Goal: Transaction & Acquisition: Purchase product/service

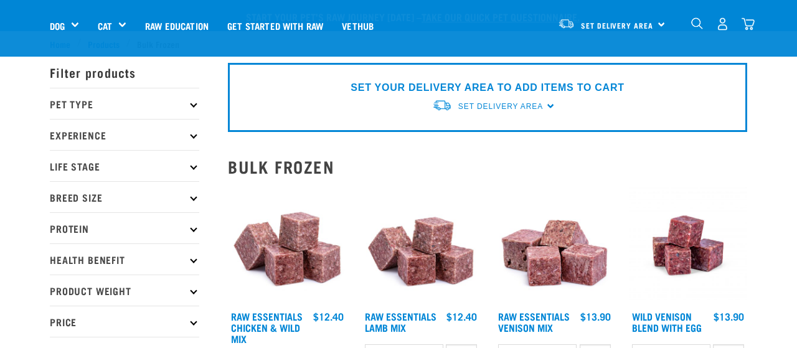
scroll to position [184, 0]
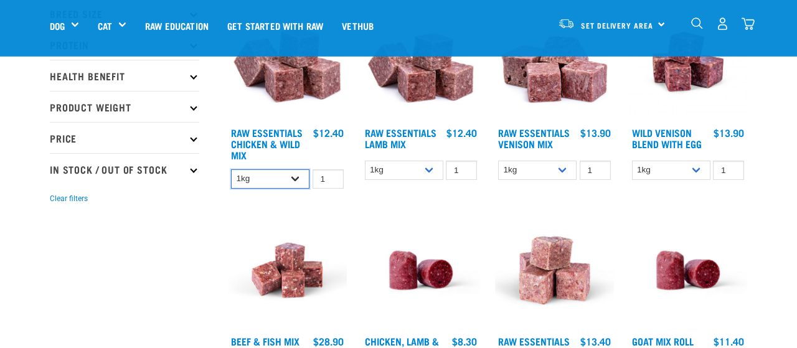
click at [231, 169] on select "1kg 3kg Bulk (10kg)" at bounding box center [270, 178] width 78 height 19
select select "14881"
click option "Bulk (10kg)" at bounding box center [0, 0] width 0 height 0
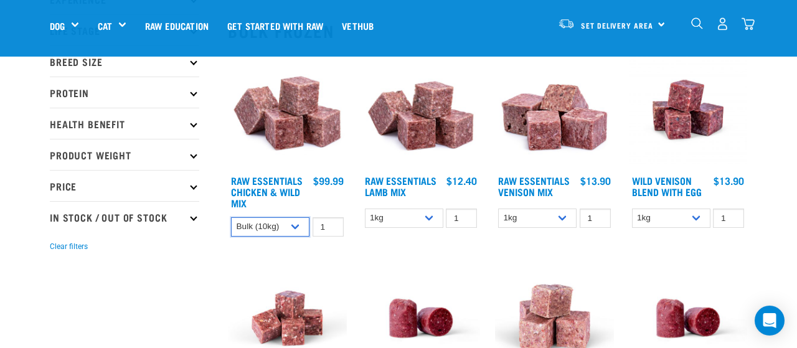
scroll to position [141, 0]
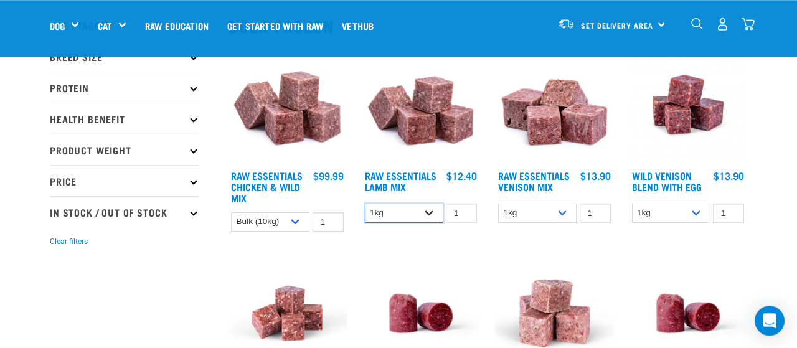
click at [365, 204] on select "1kg 3kg Bulk (10kg)" at bounding box center [404, 213] width 78 height 19
select select "341961"
click option "Bulk (10kg)" at bounding box center [0, 0] width 0 height 0
click at [498, 204] on select "1kg 3kg Bulk (20kg)" at bounding box center [537, 213] width 78 height 19
select select "732"
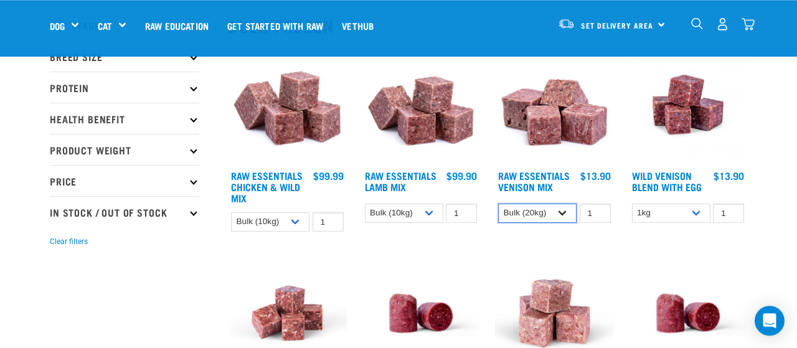
click option "Bulk (20kg)" at bounding box center [0, 0] width 0 height 0
click at [647, 223] on div "1kg 3kg Bulk (10kg) 1 0 100" at bounding box center [688, 213] width 119 height 22
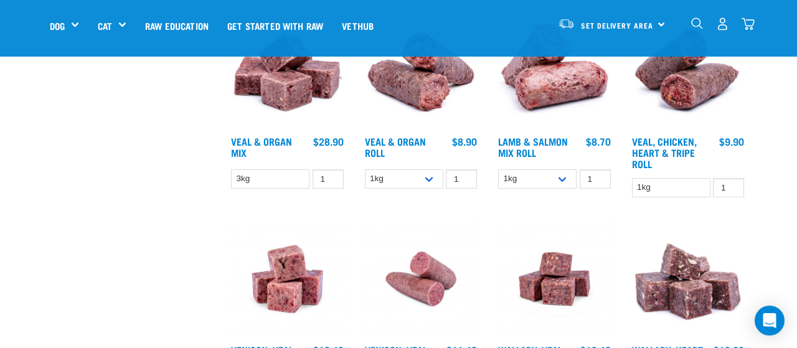
scroll to position [586, 0]
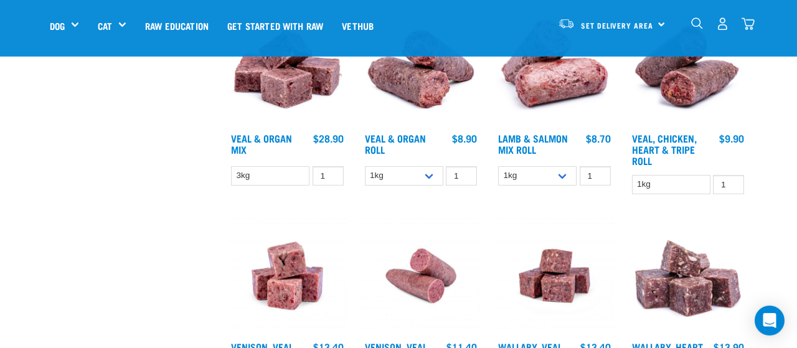
click at [523, 162] on div "Lamb & Salmon Mix Roll 1" at bounding box center [554, 105] width 134 height 209
click at [523, 185] on div "1kg Bulk (10kg)" at bounding box center [554, 176] width 119 height 22
click at [498, 166] on select "1kg Bulk (10kg)" at bounding box center [537, 175] width 78 height 19
select select "913"
click option "Bulk (10kg)" at bounding box center [0, 0] width 0 height 0
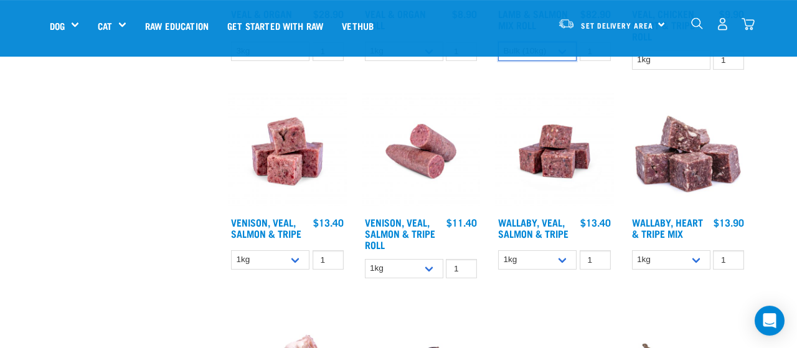
scroll to position [713, 0]
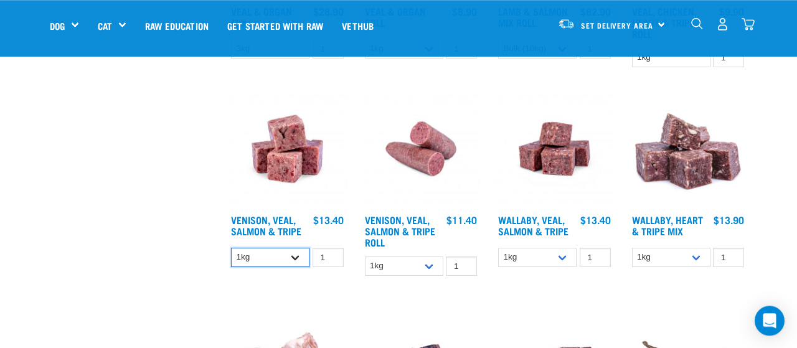
click at [231, 248] on select "1kg 3kg Bulk (18kg)" at bounding box center [270, 257] width 78 height 19
click option "3kg" at bounding box center [0, 0] width 0 height 0
click at [231, 248] on select "1kg 3kg Bulk (18kg)" at bounding box center [270, 257] width 78 height 19
select select "327935"
click option "Bulk (18kg)" at bounding box center [0, 0] width 0 height 0
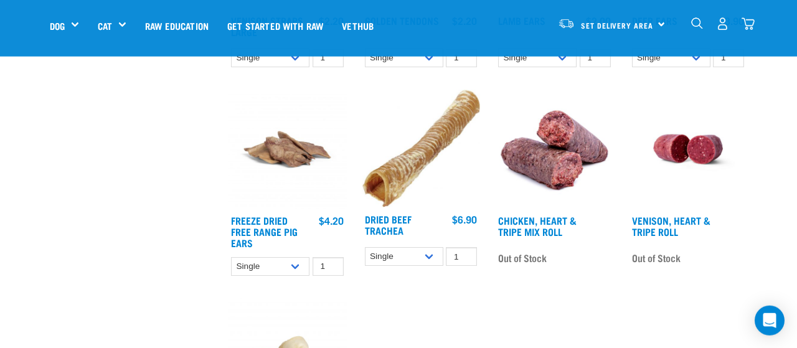
scroll to position [1331, 0]
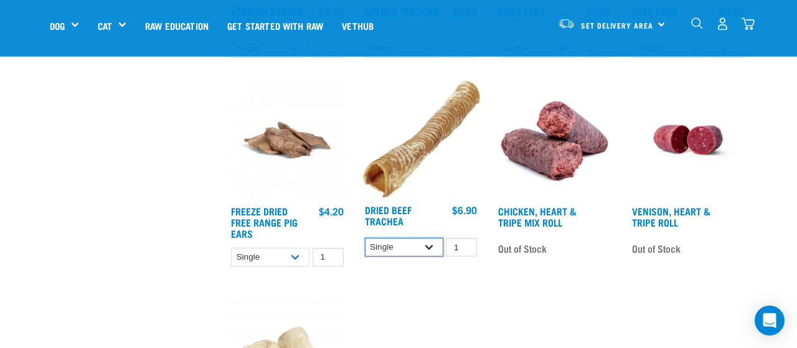
click at [365, 238] on select "Single 25 per pack" at bounding box center [404, 247] width 78 height 19
select select "682016"
click option "25 per pack" at bounding box center [0, 0] width 0 height 0
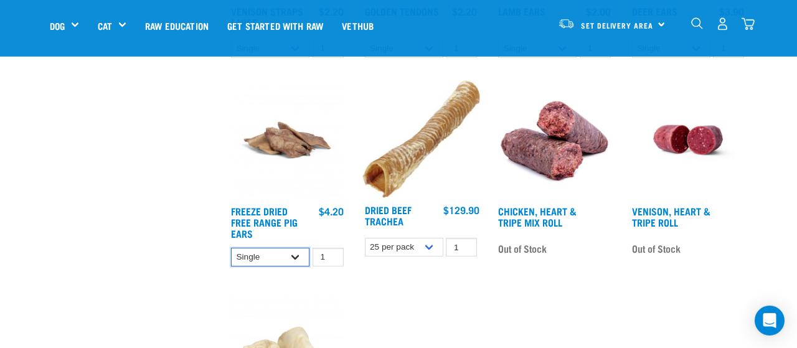
click at [231, 248] on select "Single 25 per pack" at bounding box center [270, 257] width 78 height 19
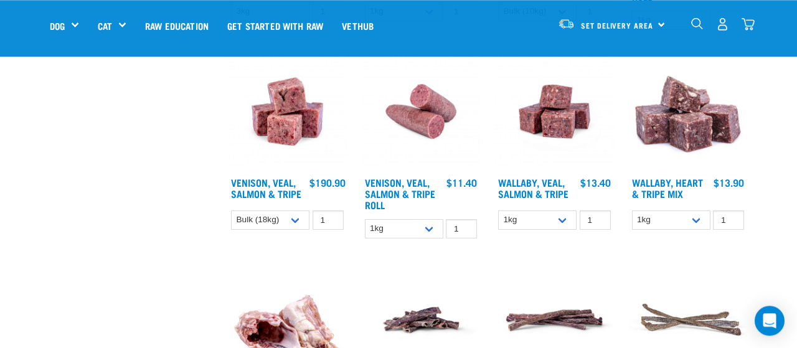
scroll to position [743, 0]
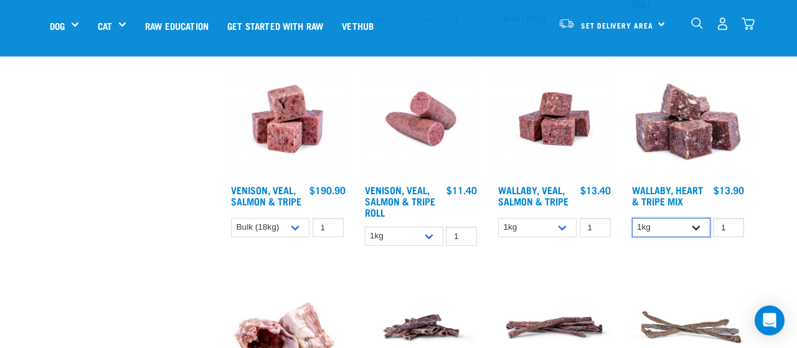
click at [632, 218] on select "1kg 3kg" at bounding box center [671, 227] width 78 height 19
select select "776"
click option "3kg" at bounding box center [0, 0] width 0 height 0
click at [498, 218] on select "1kg 3kg Bulk (18kg)" at bounding box center [537, 227] width 78 height 19
select select "278010"
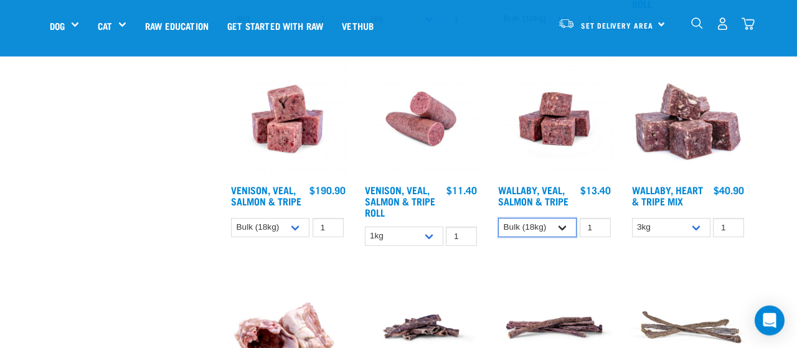
click option "Bulk (18kg)" at bounding box center [0, 0] width 0 height 0
click at [365, 227] on select "1kg Bulk (10kg)" at bounding box center [404, 236] width 78 height 19
select select "336057"
click option "Bulk (10kg)" at bounding box center [0, 0] width 0 height 0
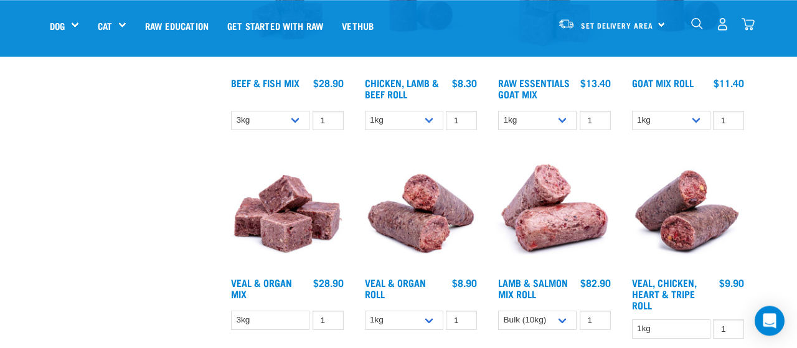
scroll to position [515, 0]
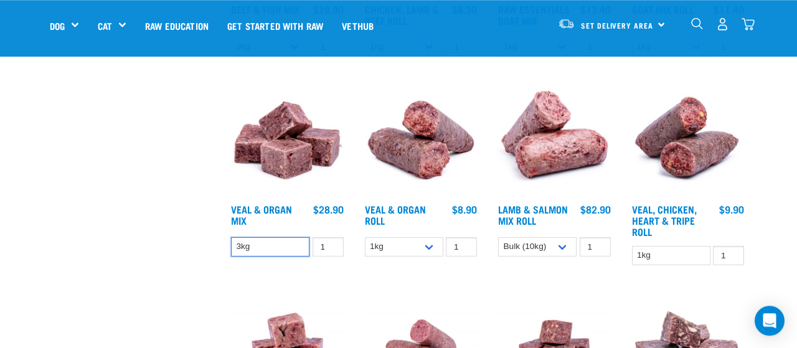
click at [231, 237] on select "3kg" at bounding box center [270, 246] width 78 height 19
click at [365, 237] on select "1kg Bulk (10kg)" at bounding box center [404, 246] width 78 height 19
select select "920"
click option "Bulk (10kg)" at bounding box center [0, 0] width 0 height 0
click at [498, 237] on select "1kg Bulk (10kg)" at bounding box center [537, 246] width 78 height 19
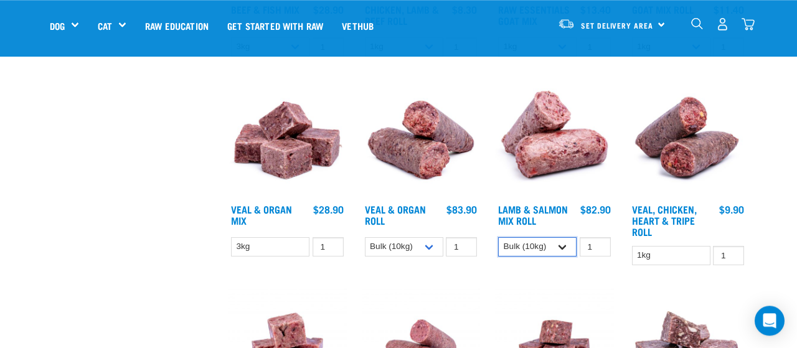
click at [546, 245] on select "1kg Bulk (10kg)" at bounding box center [537, 246] width 78 height 19
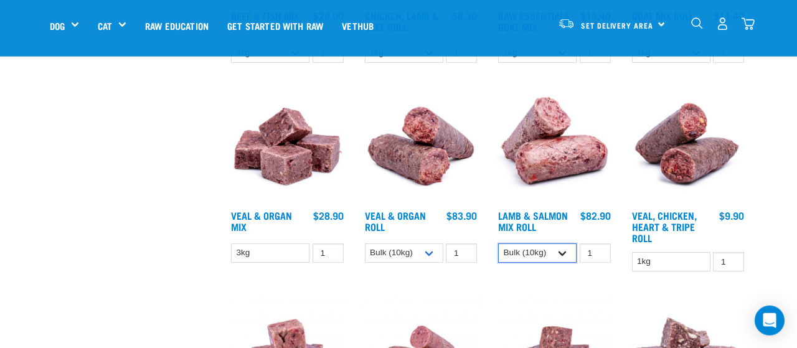
click at [498, 243] on select "1kg Bulk (10kg)" at bounding box center [537, 252] width 78 height 19
click at [560, 249] on select "1kg Bulk (10kg)" at bounding box center [537, 252] width 78 height 19
click at [558, 281] on div "Lamb & Salmon Mix Roll 1" at bounding box center [554, 182] width 134 height 209
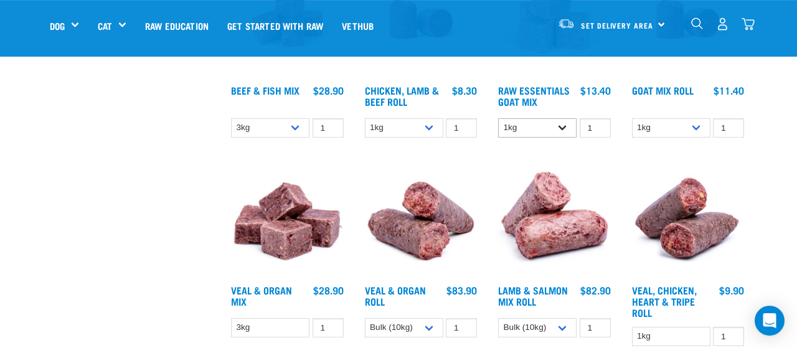
scroll to position [431, 0]
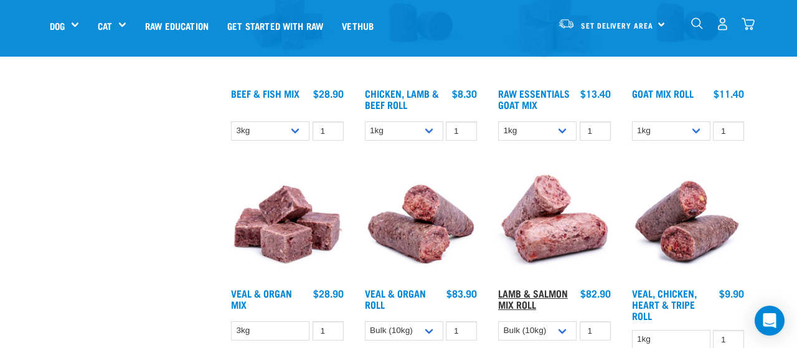
click at [526, 301] on link "Lamb & Salmon Mix Roll" at bounding box center [533, 298] width 70 height 17
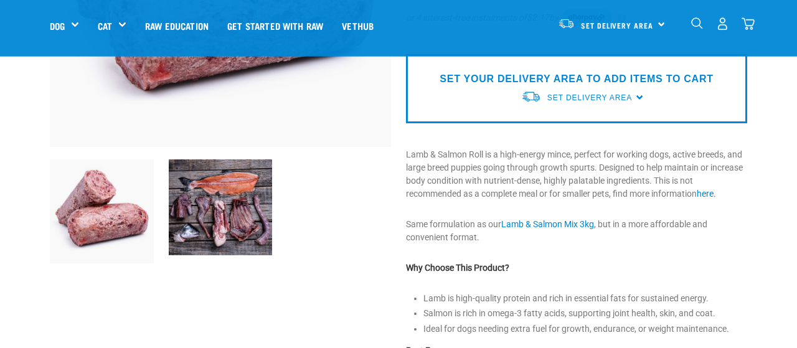
scroll to position [285, 0]
click at [537, 148] on p "Lamb & Salmon Roll is a high-energy mince, perfect for working dogs, active bre…" at bounding box center [576, 174] width 341 height 52
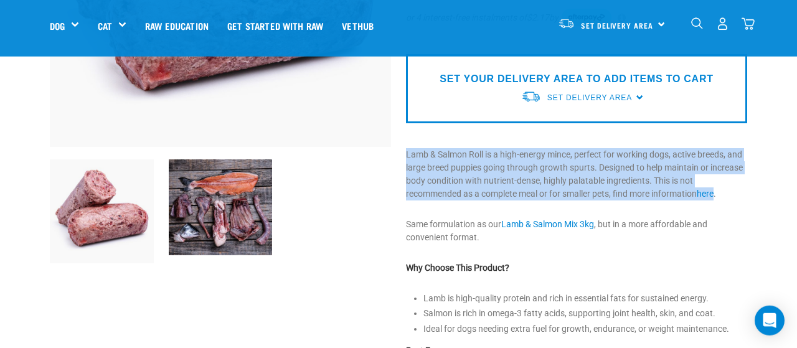
drag, startPoint x: 537, startPoint y: 148, endPoint x: 574, endPoint y: 166, distance: 41.2
click at [574, 166] on p "Lamb & Salmon Roll is a high-energy mince, perfect for working dogs, active bre…" at bounding box center [576, 174] width 341 height 52
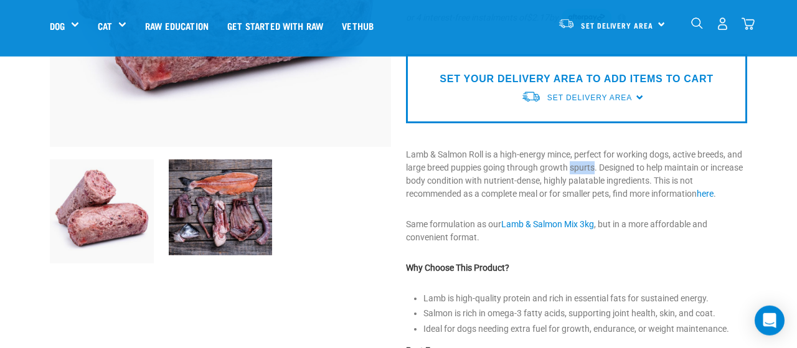
click at [574, 166] on p "Lamb & Salmon Roll is a high-energy mince, perfect for working dogs, active bre…" at bounding box center [576, 174] width 341 height 52
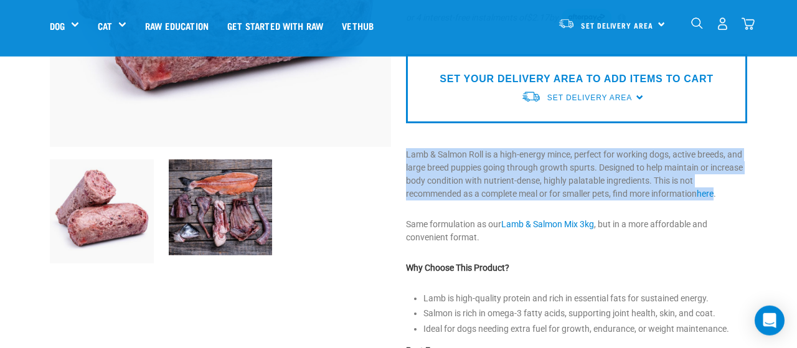
drag, startPoint x: 574, startPoint y: 166, endPoint x: 599, endPoint y: 188, distance: 33.5
click at [599, 188] on p "Lamb & Salmon Roll is a high-energy mince, perfect for working dogs, active bre…" at bounding box center [576, 174] width 341 height 52
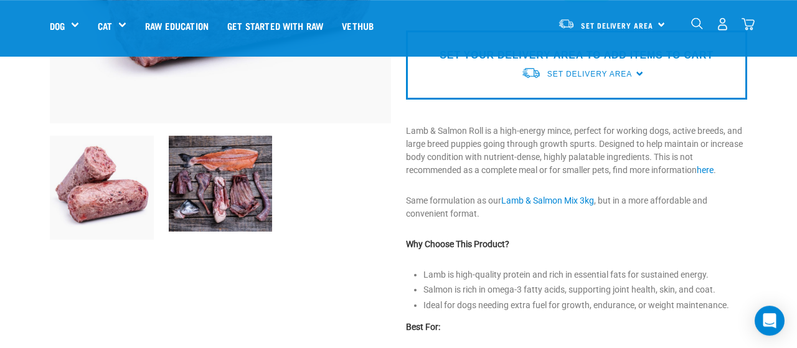
scroll to position [310, 0]
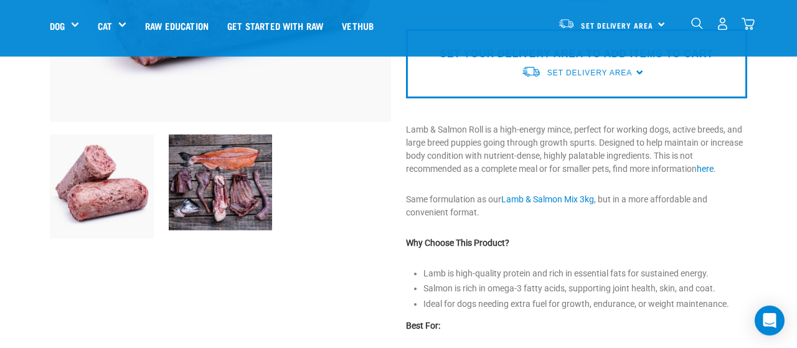
click at [627, 298] on li "Ideal for dogs needing extra fuel for growth, endurance, or weight maintenance." at bounding box center [585, 304] width 324 height 13
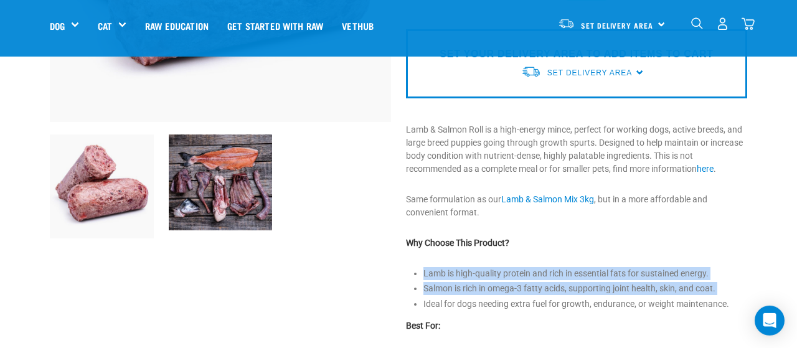
drag, startPoint x: 627, startPoint y: 298, endPoint x: 616, endPoint y: 277, distance: 23.7
click at [616, 277] on ul "Lamb is high-quality protein and rich in essential fats for sustained energy. S…" at bounding box center [585, 289] width 324 height 44
click at [616, 277] on li "Lamb is high-quality protein and rich in essential fats for sustained energy." at bounding box center [585, 273] width 324 height 13
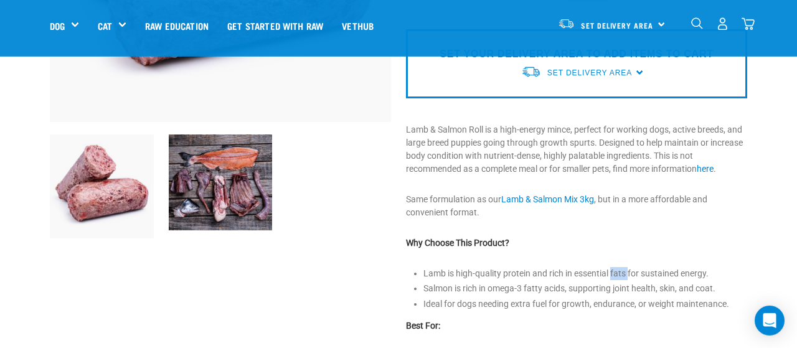
click at [616, 277] on li "Lamb is high-quality protein and rich in essential fats for sustained energy." at bounding box center [585, 273] width 324 height 13
drag, startPoint x: 616, startPoint y: 277, endPoint x: 633, endPoint y: 301, distance: 29.0
click at [633, 301] on ul "Lamb is high-quality protein and rich in essential fats for sustained energy. S…" at bounding box center [585, 289] width 324 height 44
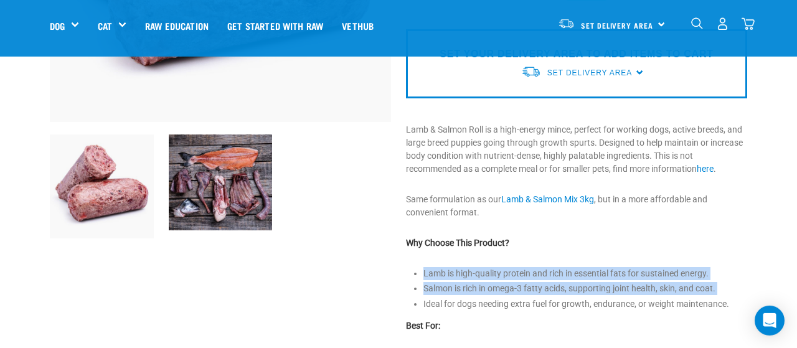
click at [633, 301] on li "Ideal for dogs needing extra fuel for growth, endurance, or weight maintenance." at bounding box center [585, 304] width 324 height 13
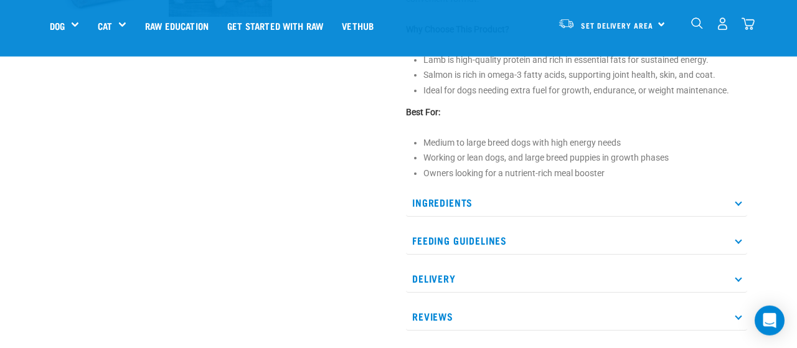
scroll to position [525, 0]
click at [530, 148] on li "Medium to large breed dogs with high energy needs" at bounding box center [585, 140] width 324 height 13
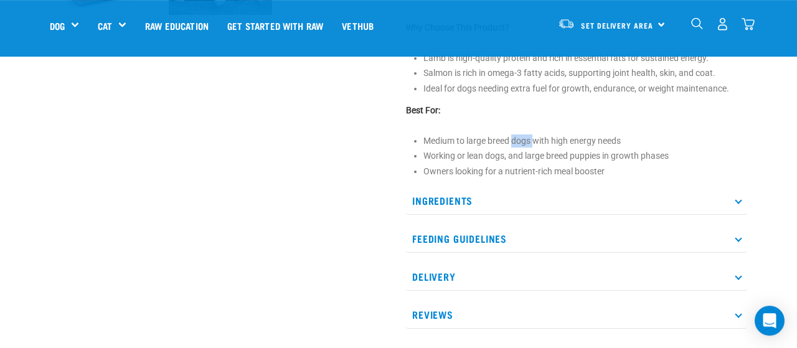
click at [530, 148] on li "Medium to large breed dogs with high energy needs" at bounding box center [585, 140] width 324 height 13
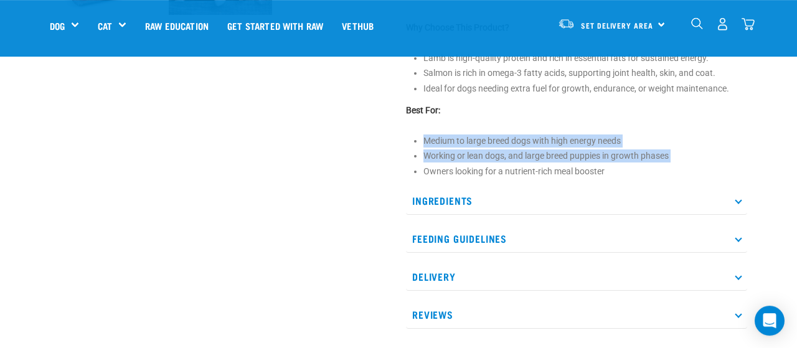
drag, startPoint x: 530, startPoint y: 148, endPoint x: 551, endPoint y: 169, distance: 30.4
click at [551, 169] on ul "Medium to large breed dogs with high energy needs Working or lean dogs, and lar…" at bounding box center [585, 156] width 324 height 44
click at [551, 169] on li "Owners looking for a nutrient-rich meal booster" at bounding box center [585, 171] width 324 height 13
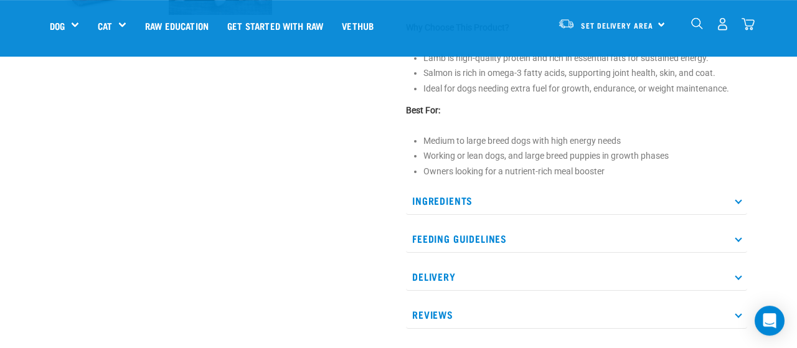
click at [552, 205] on p "Ingredients" at bounding box center [576, 201] width 341 height 28
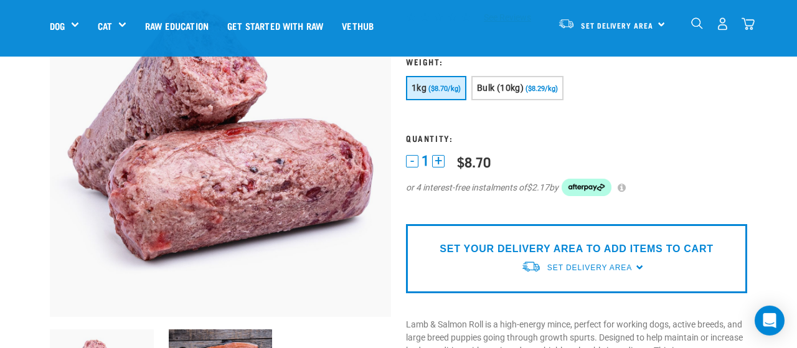
scroll to position [111, 0]
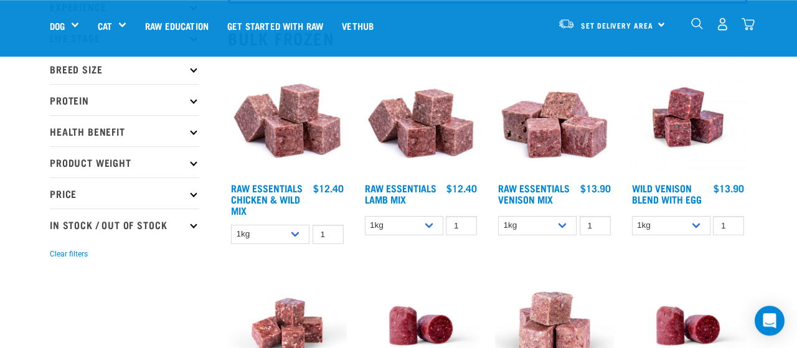
scroll to position [129, 0]
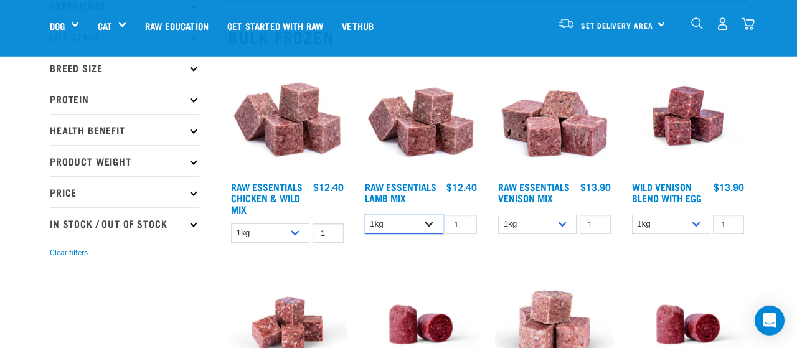
click at [365, 215] on select "1kg 3kg Bulk (10kg)" at bounding box center [404, 224] width 78 height 19
select select "341961"
click option "Bulk (10kg)" at bounding box center [0, 0] width 0 height 0
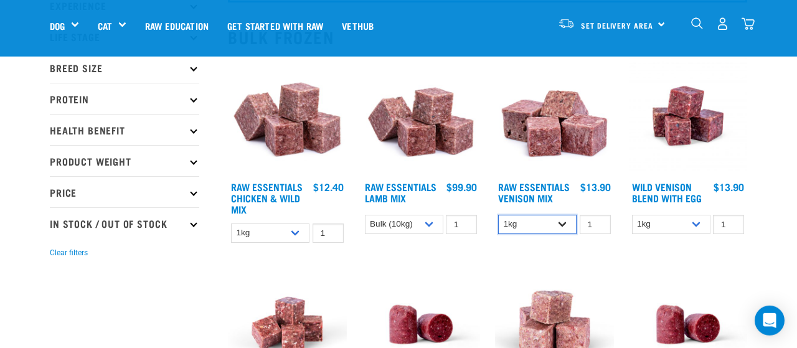
click at [498, 215] on select "1kg 3kg Bulk (20kg)" at bounding box center [537, 224] width 78 height 19
click at [632, 215] on select "1kg 3kg Bulk (10kg)" at bounding box center [671, 224] width 78 height 19
select select "34496"
click option "3kg" at bounding box center [0, 0] width 0 height 0
click at [231, 223] on select "1kg 3kg Bulk (10kg)" at bounding box center [270, 232] width 78 height 19
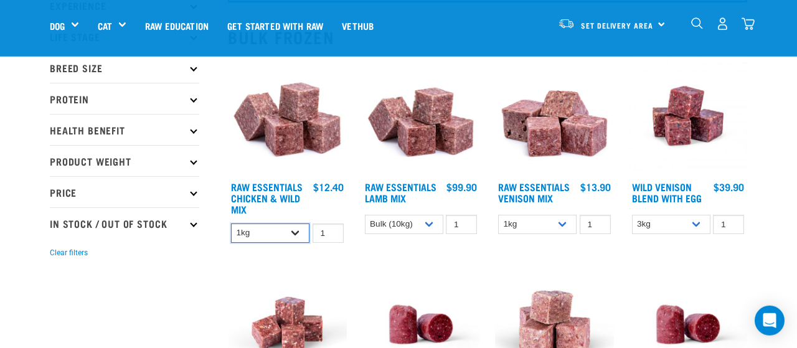
select select "14881"
click option "Bulk (10kg)" at bounding box center [0, 0] width 0 height 0
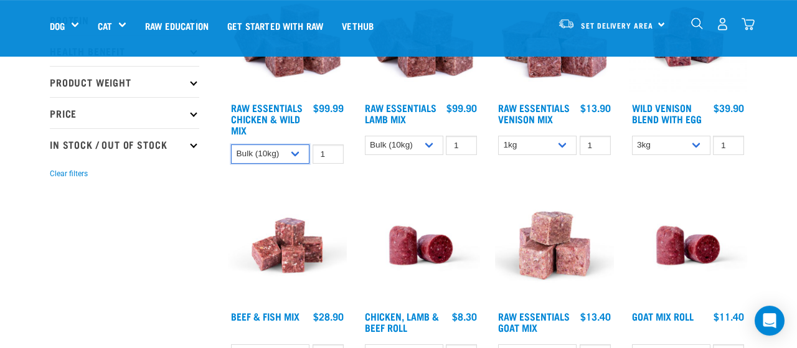
scroll to position [251, 0]
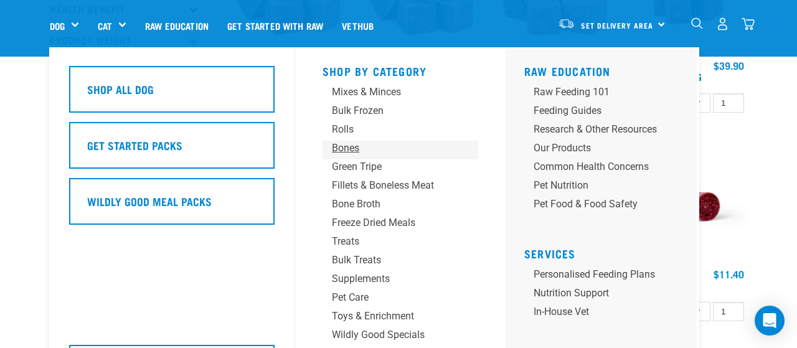
click at [349, 151] on div "Bones" at bounding box center [390, 148] width 116 height 15
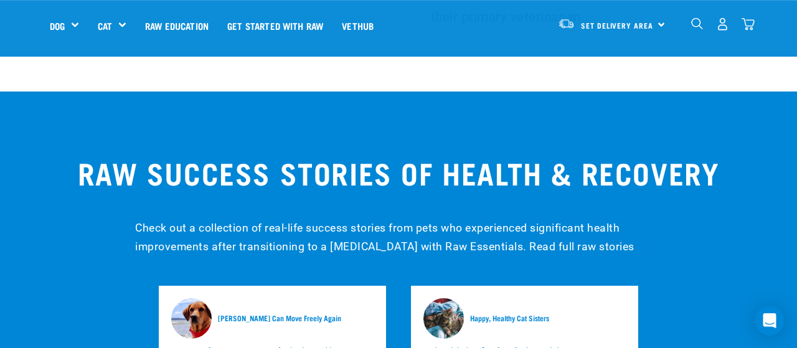
scroll to position [3893, 0]
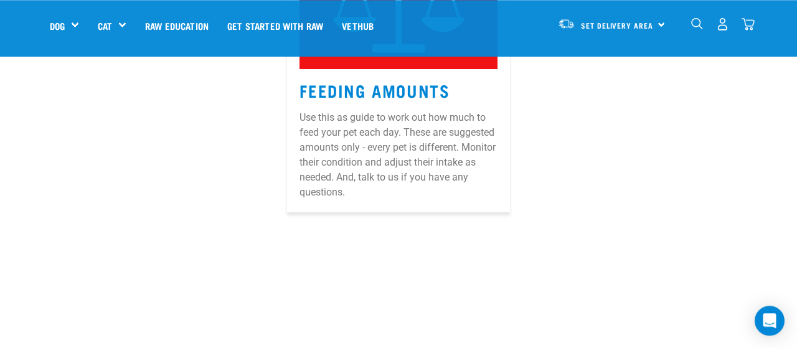
scroll to position [829, 0]
click at [428, 149] on p "Use this as guide to work out how much to feed your pet each day. These are sug…" at bounding box center [397, 156] width 197 height 90
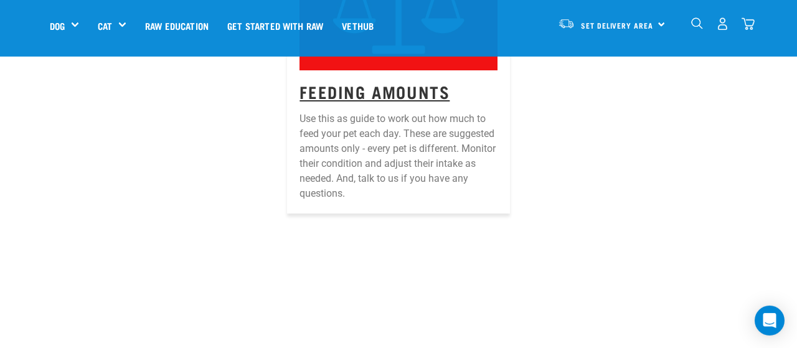
click at [401, 94] on link "Feeding Amounts" at bounding box center [374, 91] width 150 height 9
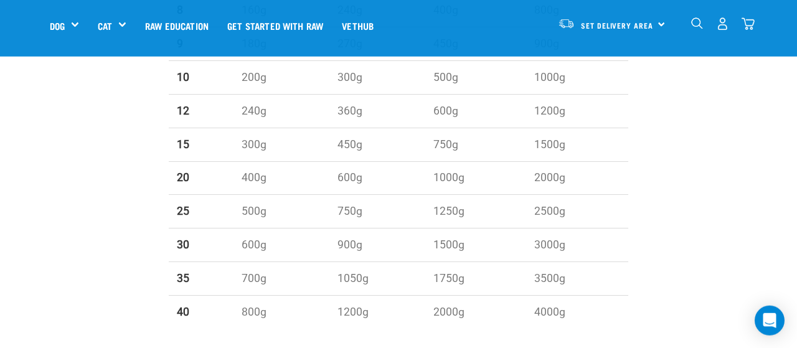
scroll to position [785, 0]
click at [578, 21] on div "Set Delivery Area [GEOGRAPHIC_DATA]" at bounding box center [611, 24] width 122 height 28
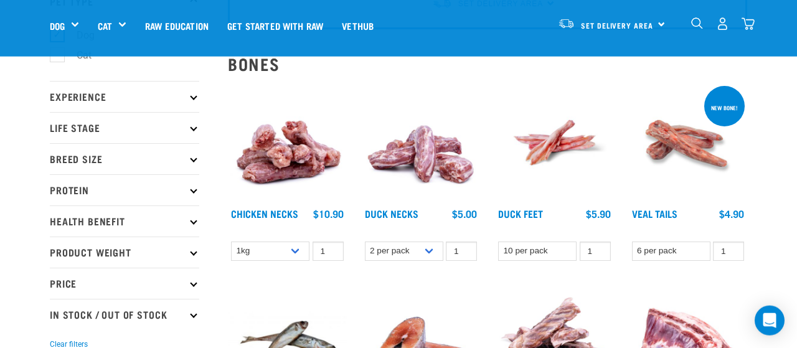
scroll to position [102, 0]
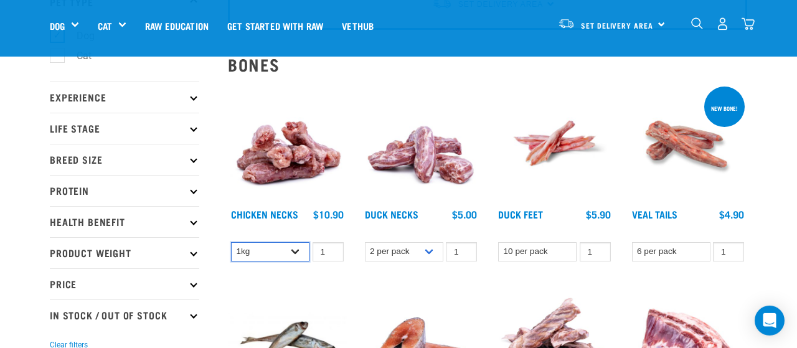
click at [231, 242] on select "1kg 2kg" at bounding box center [270, 251] width 78 height 19
click option "2kg" at bounding box center [0, 0] width 0 height 0
click at [283, 265] on div at bounding box center [287, 177] width 134 height 200
click at [231, 242] on select "1kg 2kg" at bounding box center [270, 251] width 78 height 19
select select "363"
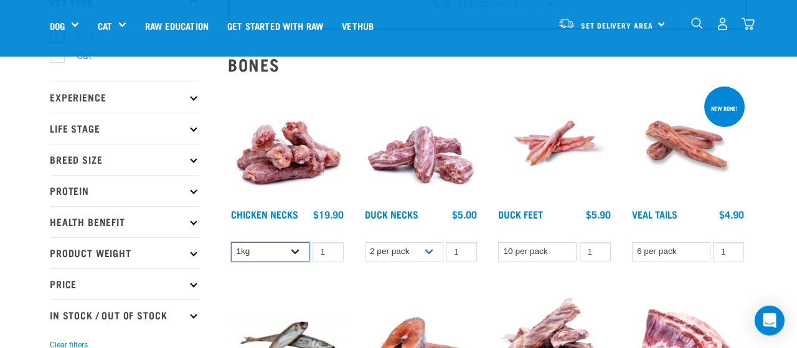
click option "1kg" at bounding box center [0, 0] width 0 height 0
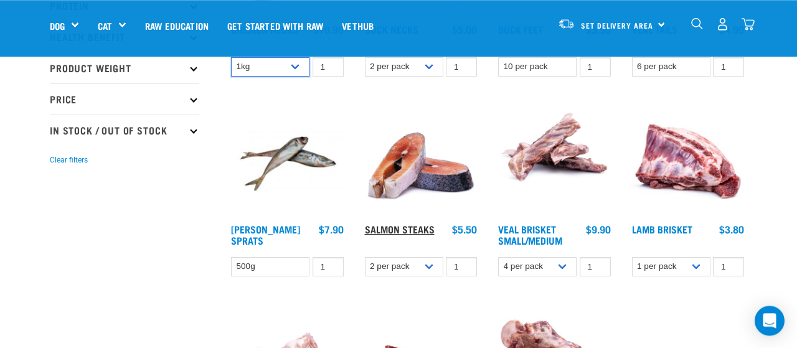
scroll to position [286, 0]
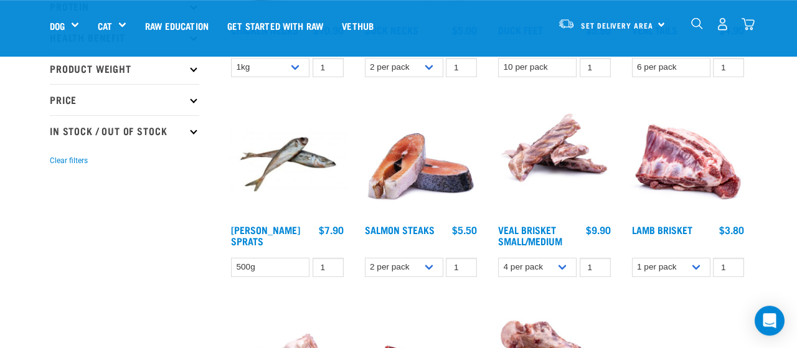
click at [260, 251] on div "[PERSON_NAME] Sprats 1 0 100" at bounding box center [287, 192] width 134 height 200
click at [231, 258] on select "500g" at bounding box center [270, 267] width 78 height 19
click at [276, 264] on select "500g" at bounding box center [270, 267] width 78 height 19
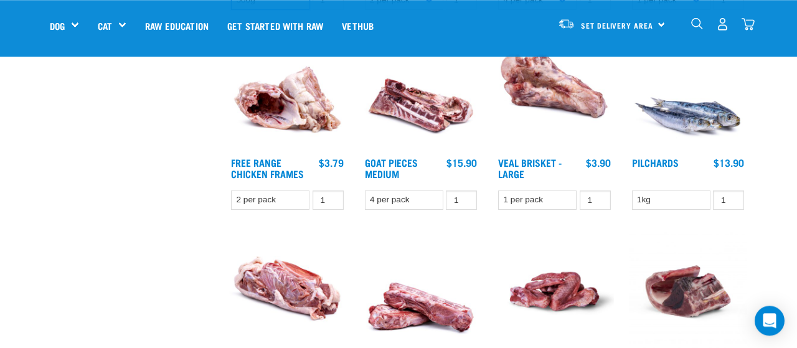
scroll to position [710, 0]
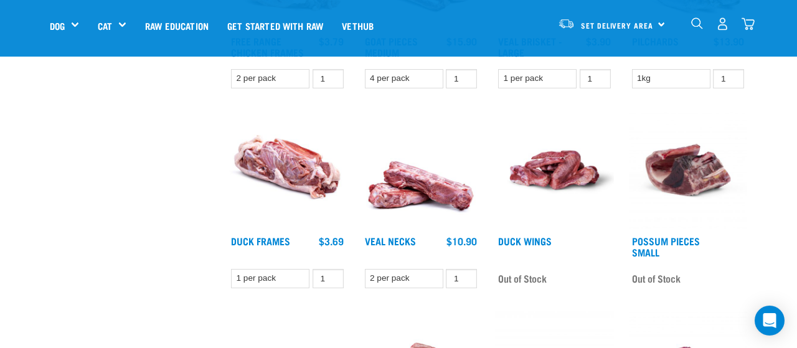
scroll to position [649, 0]
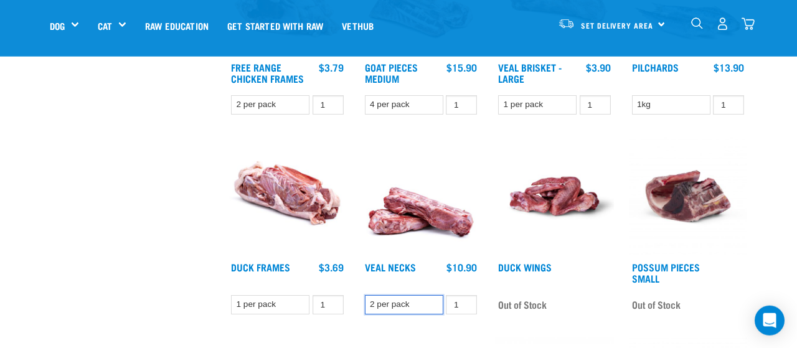
click at [365, 295] on select "2 per pack" at bounding box center [404, 304] width 78 height 19
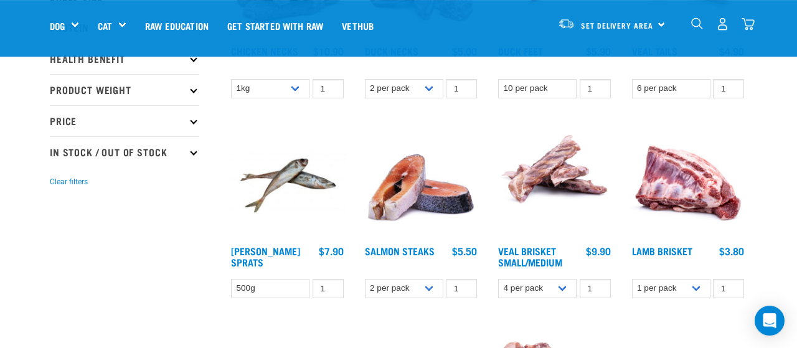
scroll to position [264, 0]
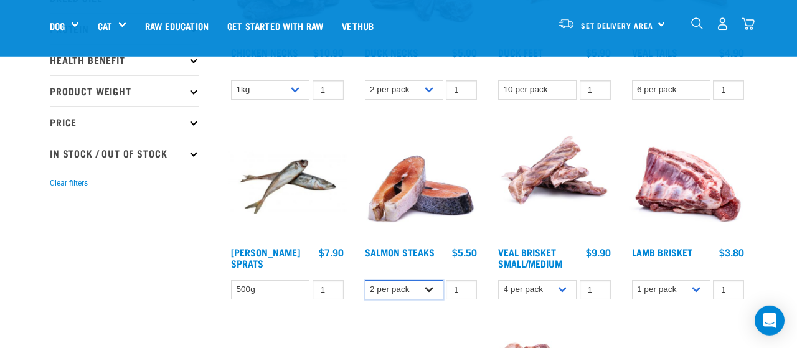
click at [365, 280] on select "2 per pack 3 per pack" at bounding box center [404, 289] width 78 height 19
click at [400, 288] on select "2 per pack 3 per pack" at bounding box center [404, 289] width 78 height 19
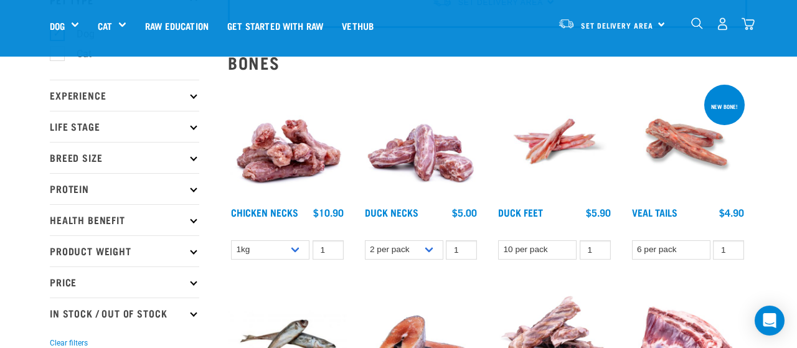
scroll to position [102, 0]
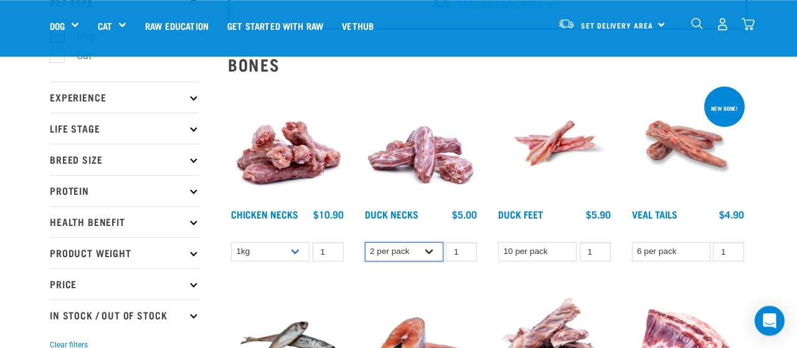
click at [365, 242] on select "2 per pack 6 per pack" at bounding box center [404, 251] width 78 height 19
click at [417, 248] on select "2 per pack 6 per pack" at bounding box center [404, 251] width 78 height 19
